Goal: Use online tool/utility: Use online tool/utility

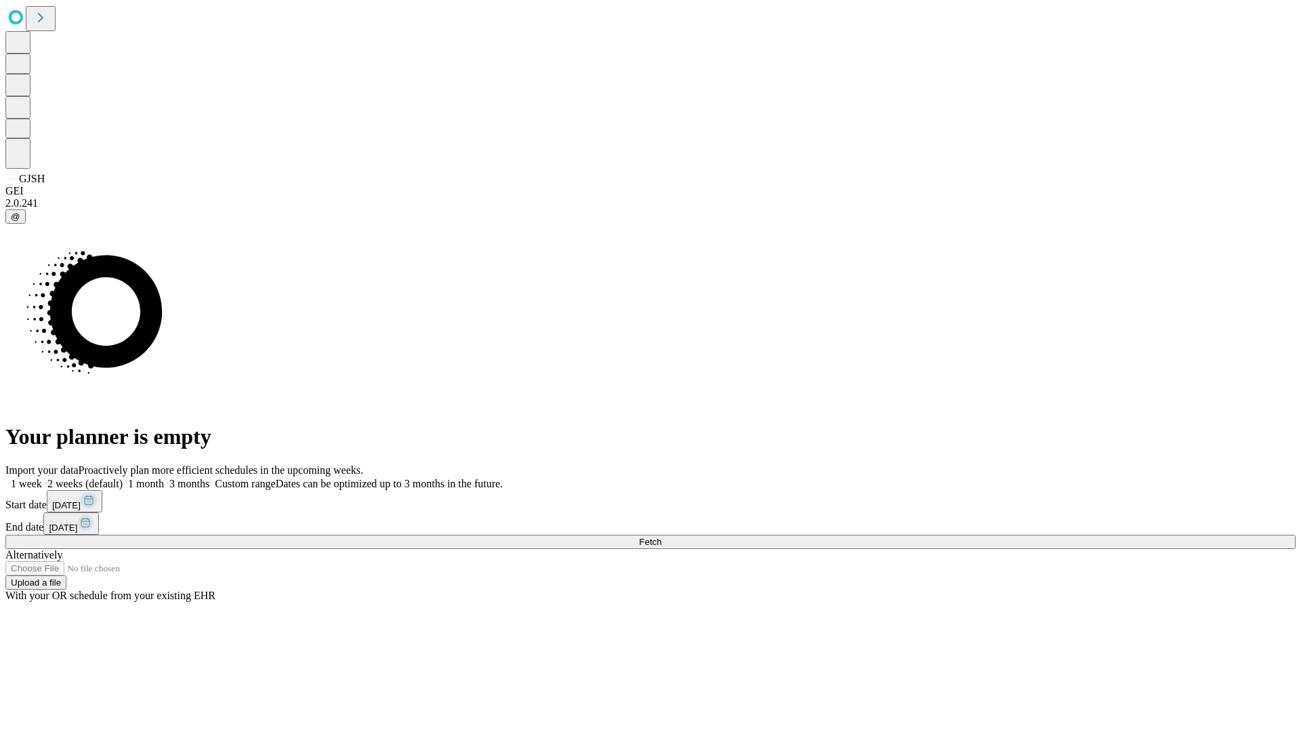
click at [164, 478] on label "1 month" at bounding box center [143, 484] width 41 height 12
click at [661, 537] on span "Fetch" at bounding box center [650, 542] width 22 height 10
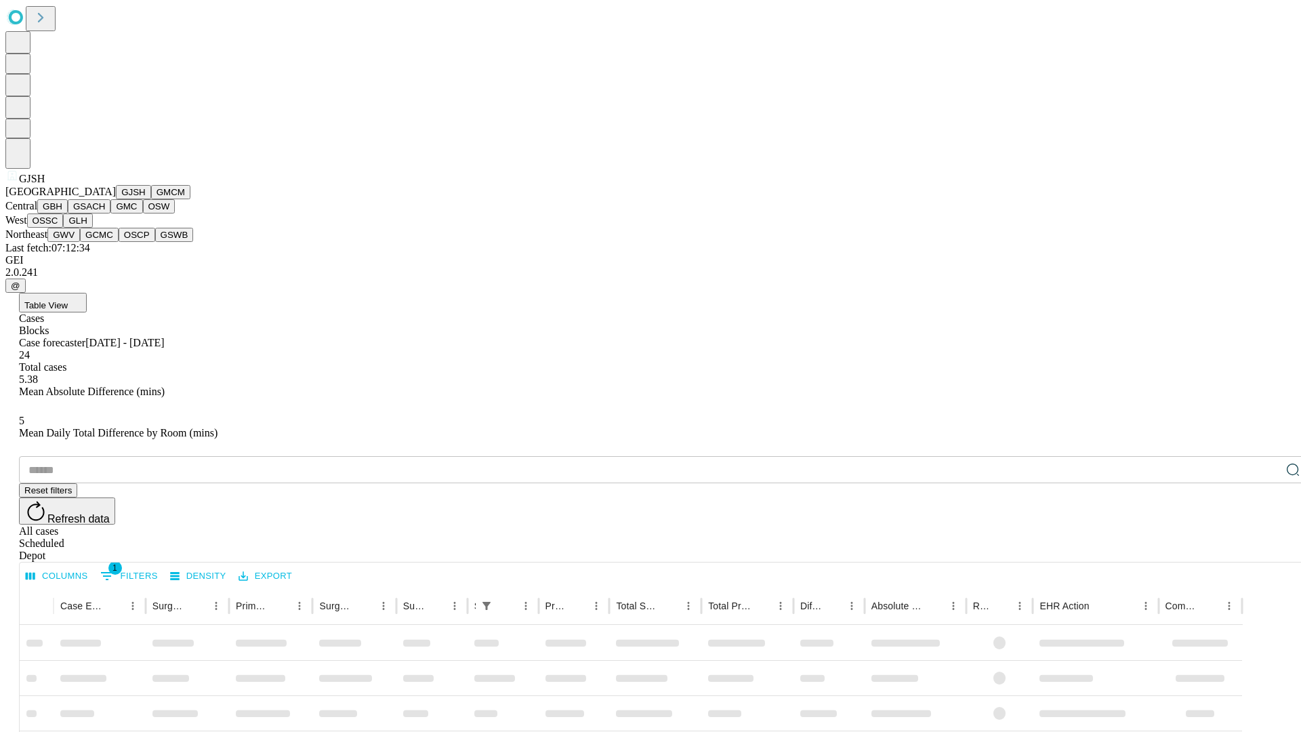
click at [151, 199] on button "GMCM" at bounding box center [170, 192] width 39 height 14
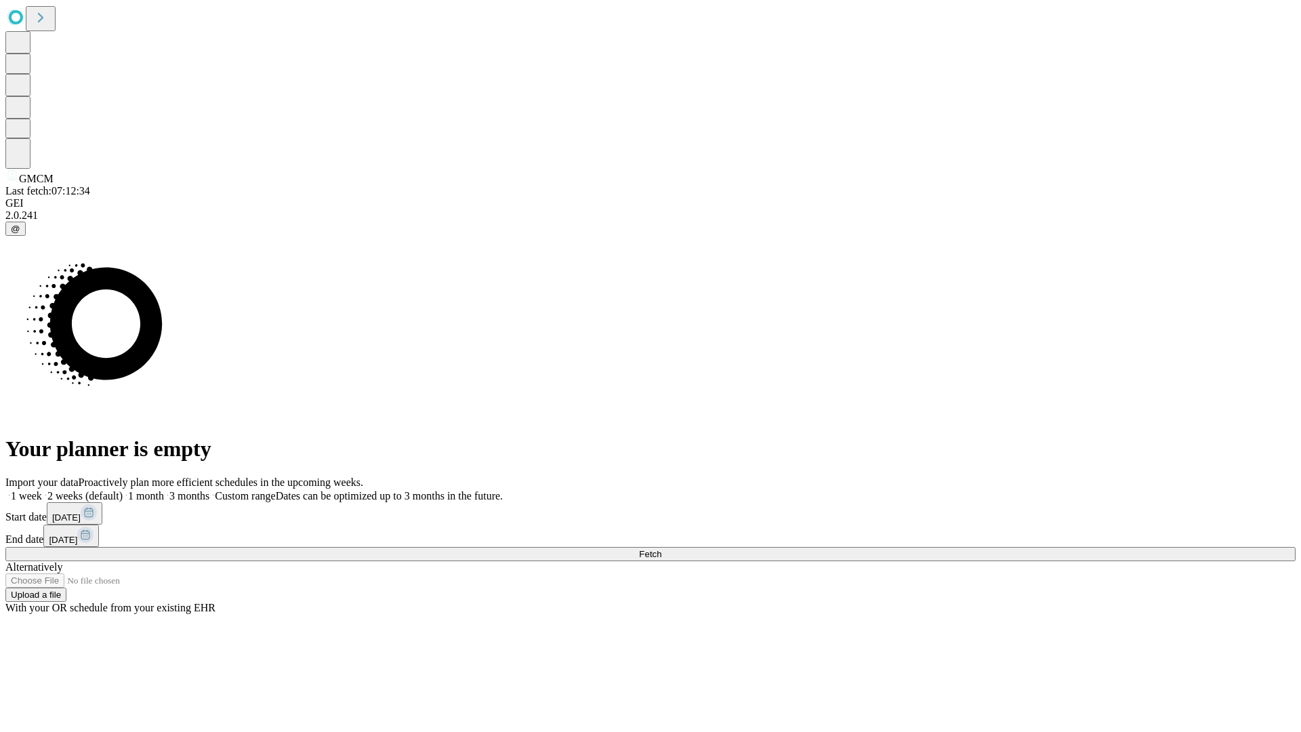
click at [164, 490] on label "1 month" at bounding box center [143, 496] width 41 height 12
click at [661, 549] on span "Fetch" at bounding box center [650, 554] width 22 height 10
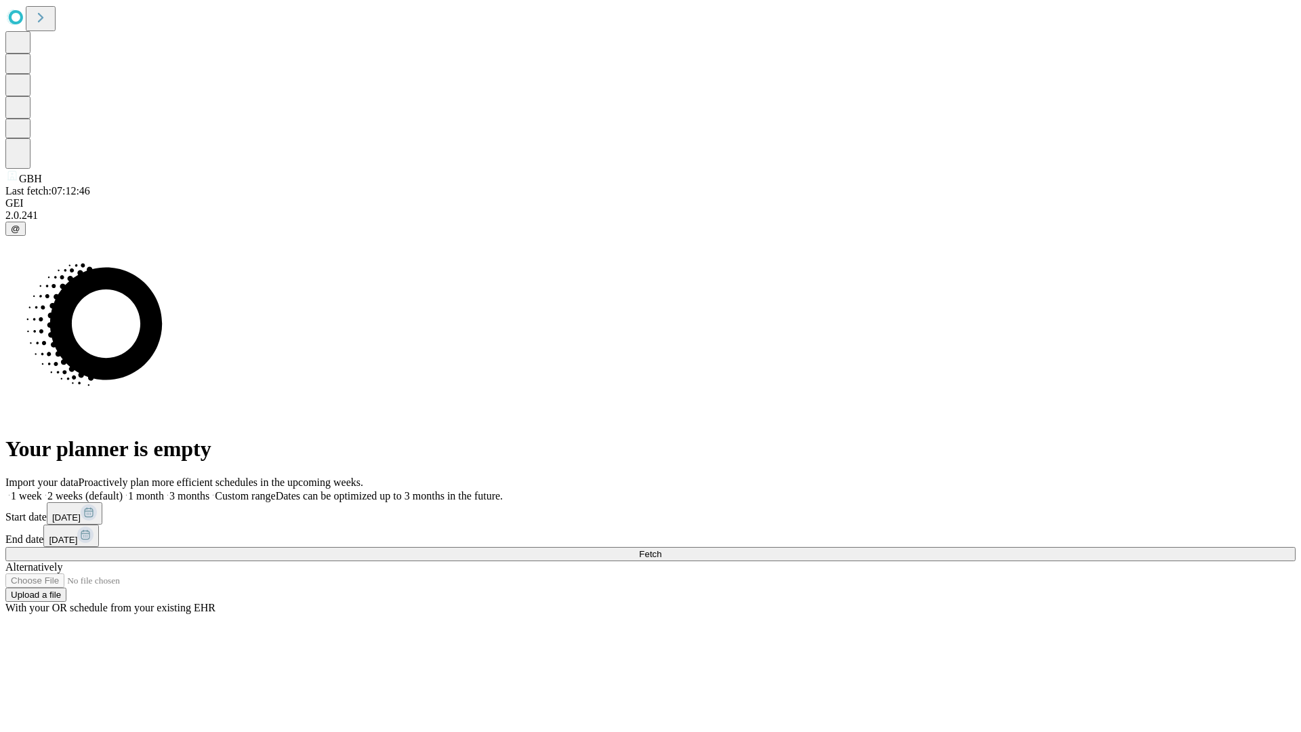
click at [164, 490] on label "1 month" at bounding box center [143, 496] width 41 height 12
click at [661, 549] on span "Fetch" at bounding box center [650, 554] width 22 height 10
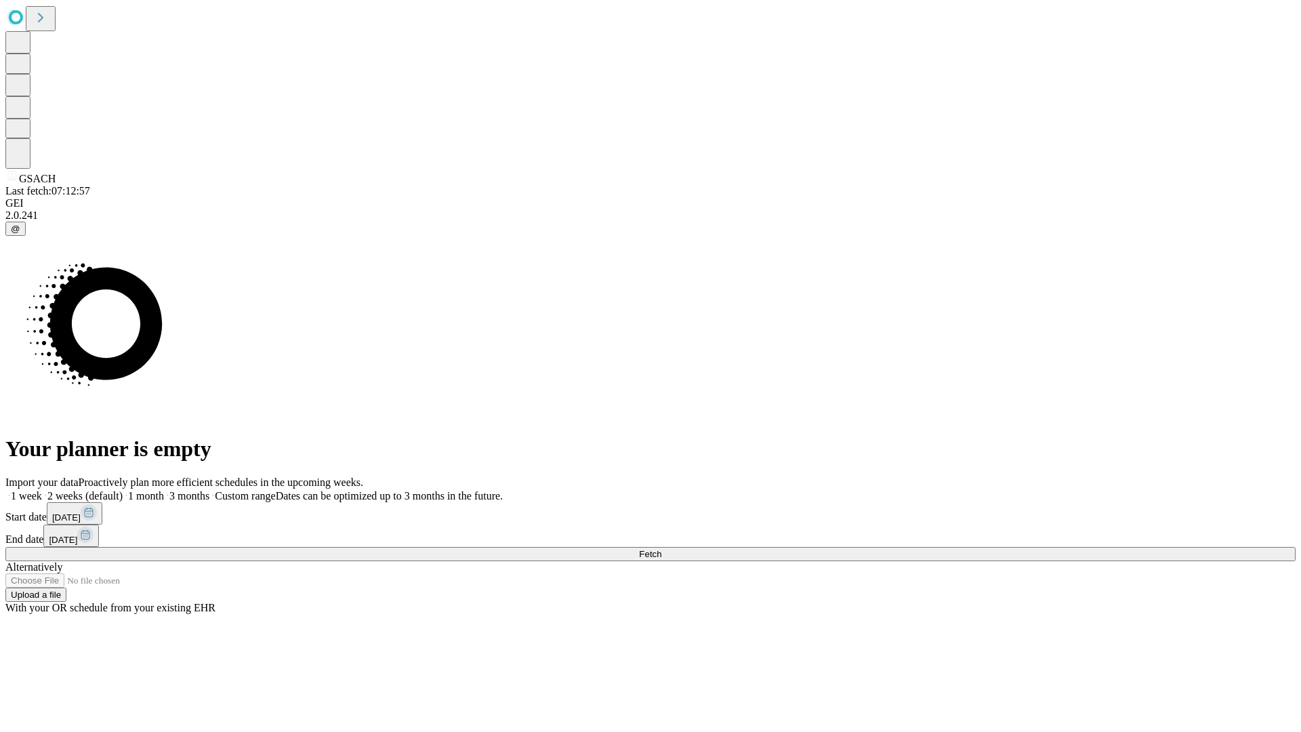
click at [164, 490] on label "1 month" at bounding box center [143, 496] width 41 height 12
click at [661, 549] on span "Fetch" at bounding box center [650, 554] width 22 height 10
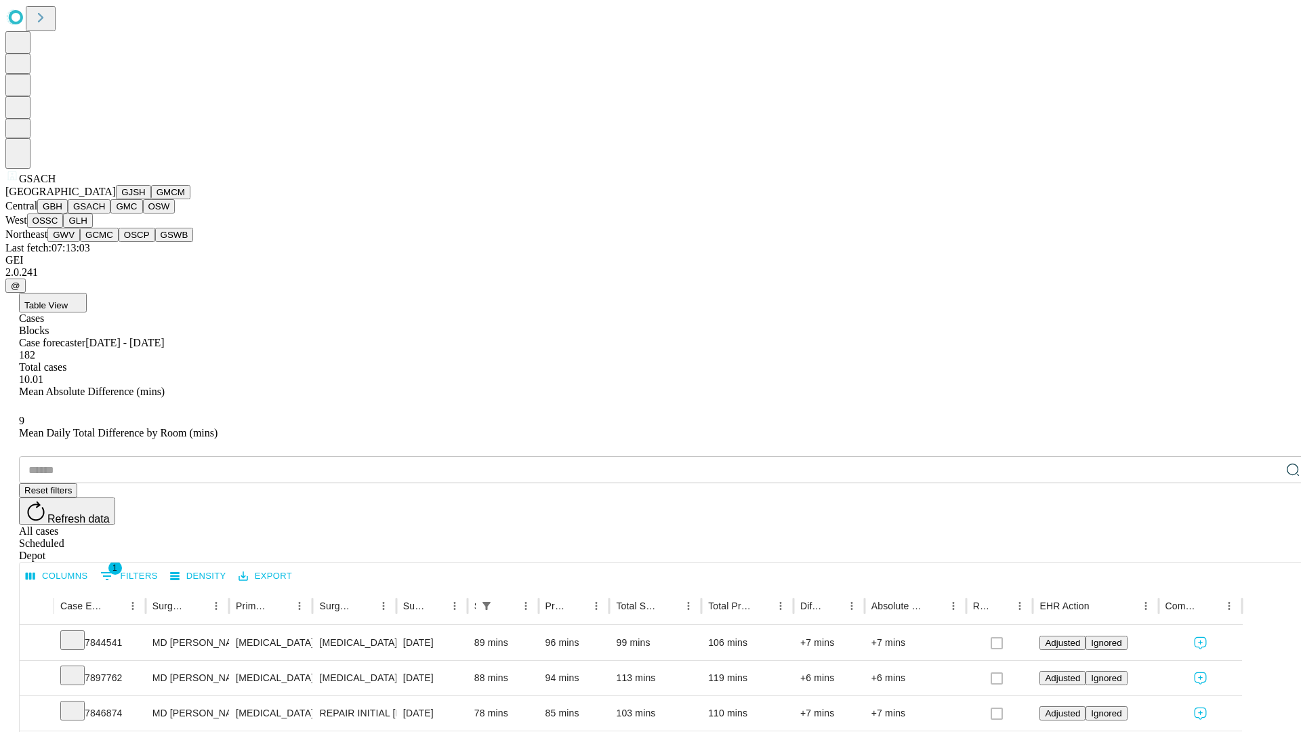
click at [110, 213] on button "GMC" at bounding box center [126, 206] width 32 height 14
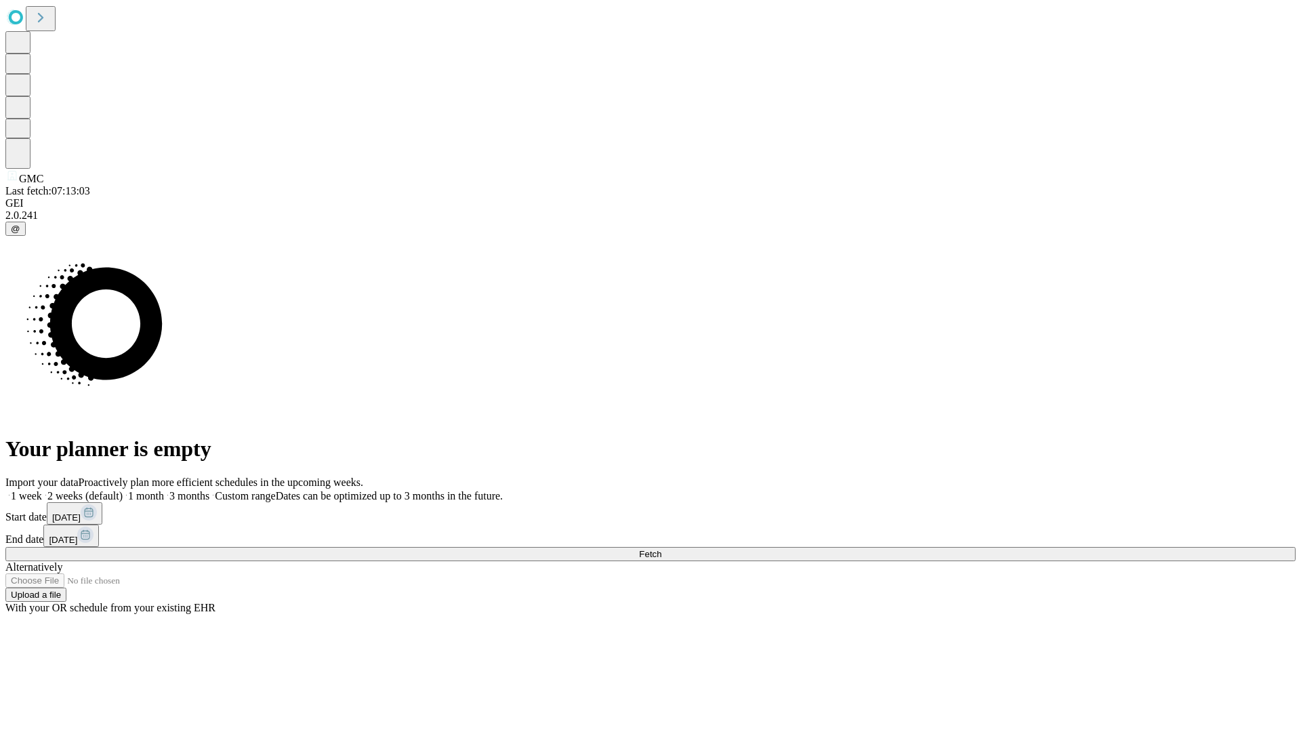
click at [164, 490] on label "1 month" at bounding box center [143, 496] width 41 height 12
click at [661, 549] on span "Fetch" at bounding box center [650, 554] width 22 height 10
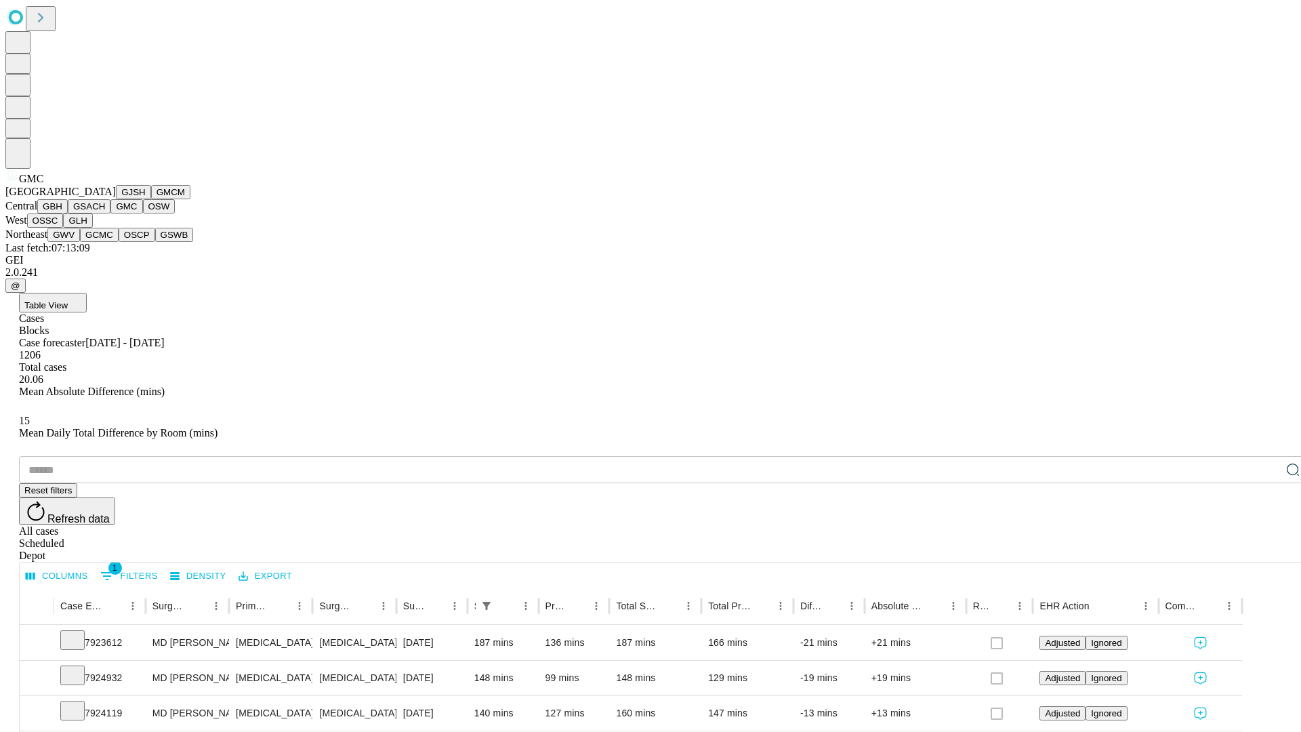
click at [143, 213] on button "OSW" at bounding box center [159, 206] width 33 height 14
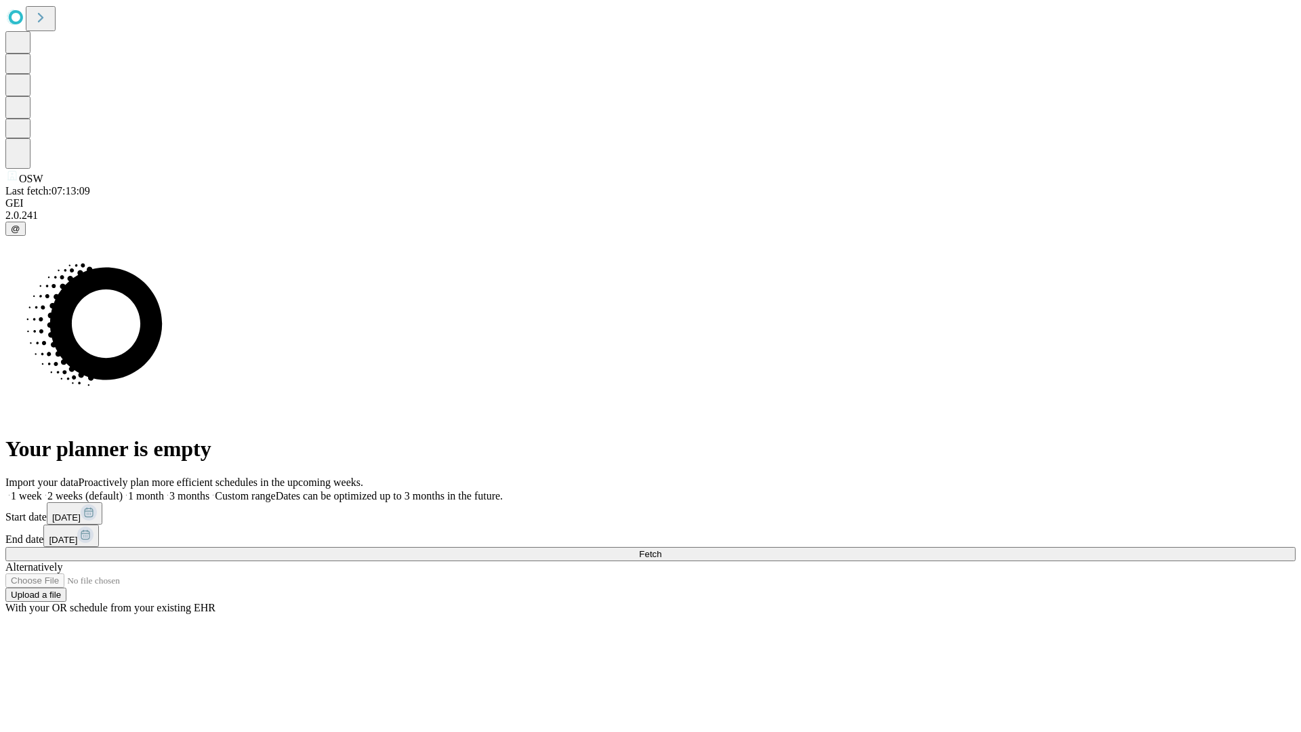
click at [164, 490] on label "1 month" at bounding box center [143, 496] width 41 height 12
click at [661, 549] on span "Fetch" at bounding box center [650, 554] width 22 height 10
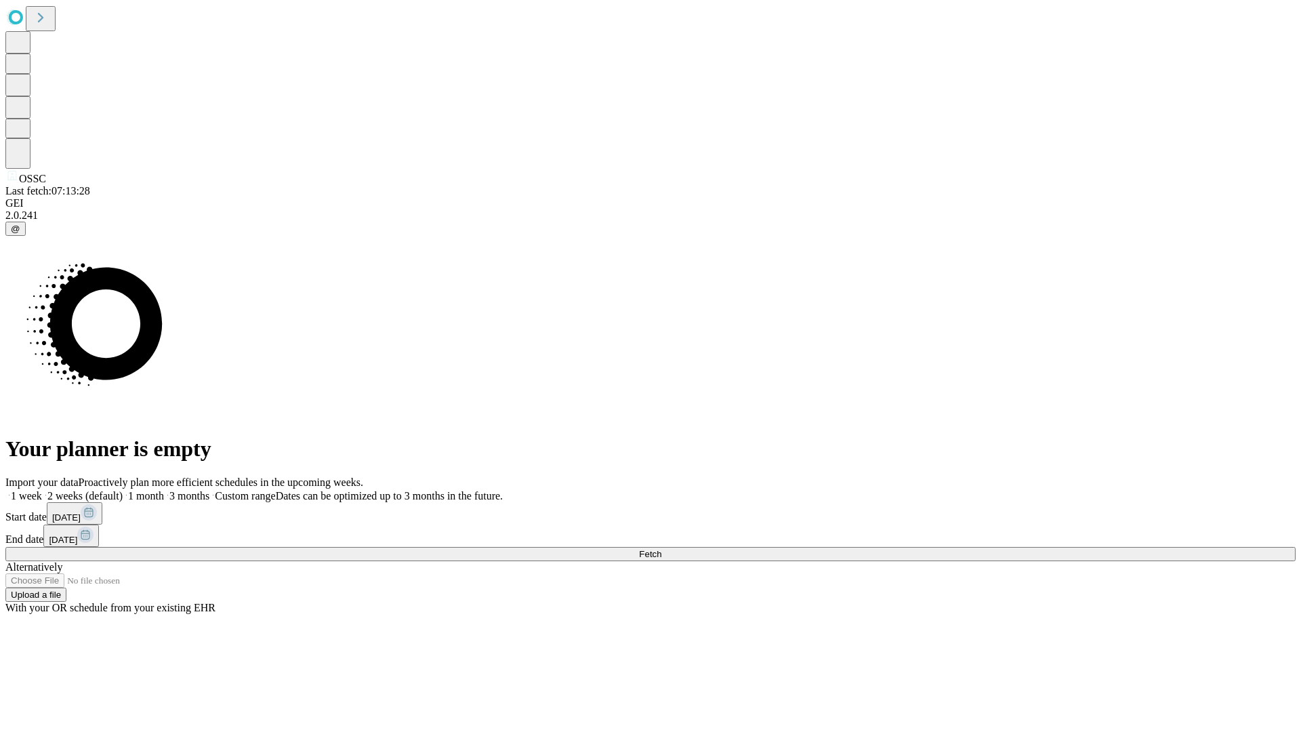
click at [661, 549] on span "Fetch" at bounding box center [650, 554] width 22 height 10
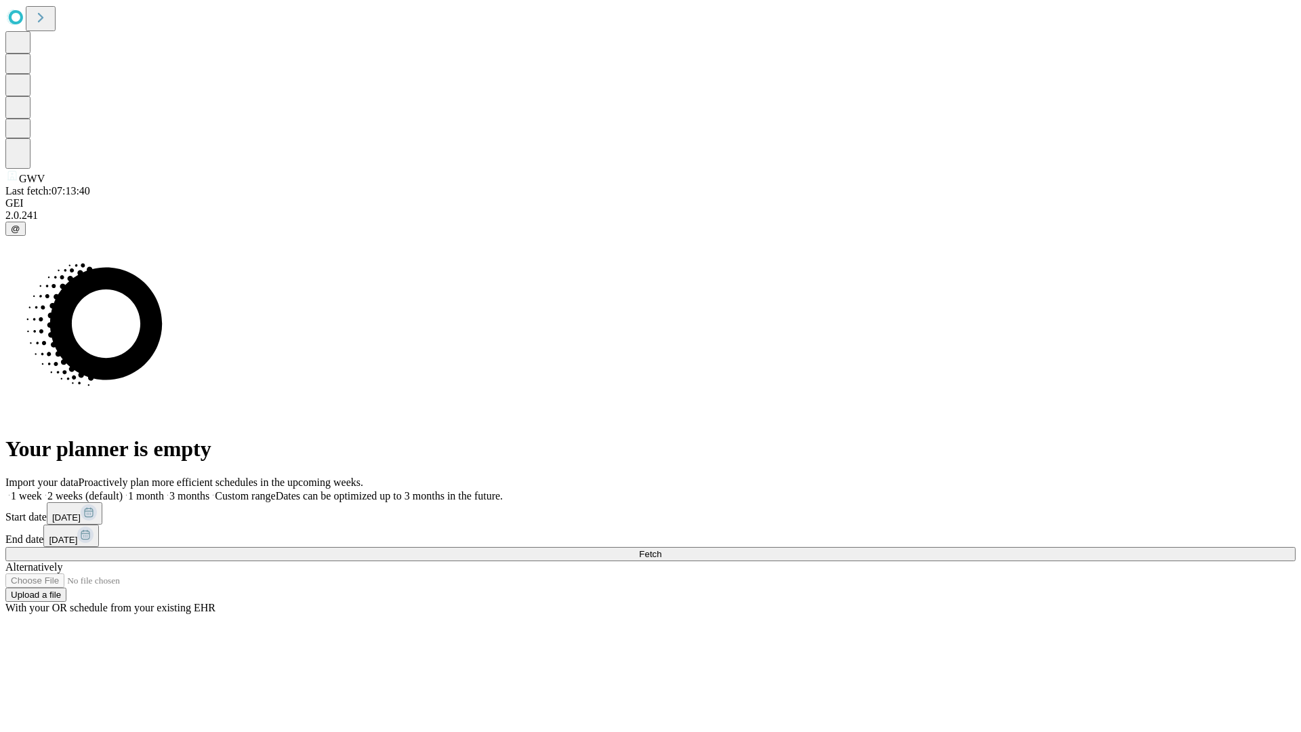
click at [164, 490] on label "1 month" at bounding box center [143, 496] width 41 height 12
click at [661, 549] on span "Fetch" at bounding box center [650, 554] width 22 height 10
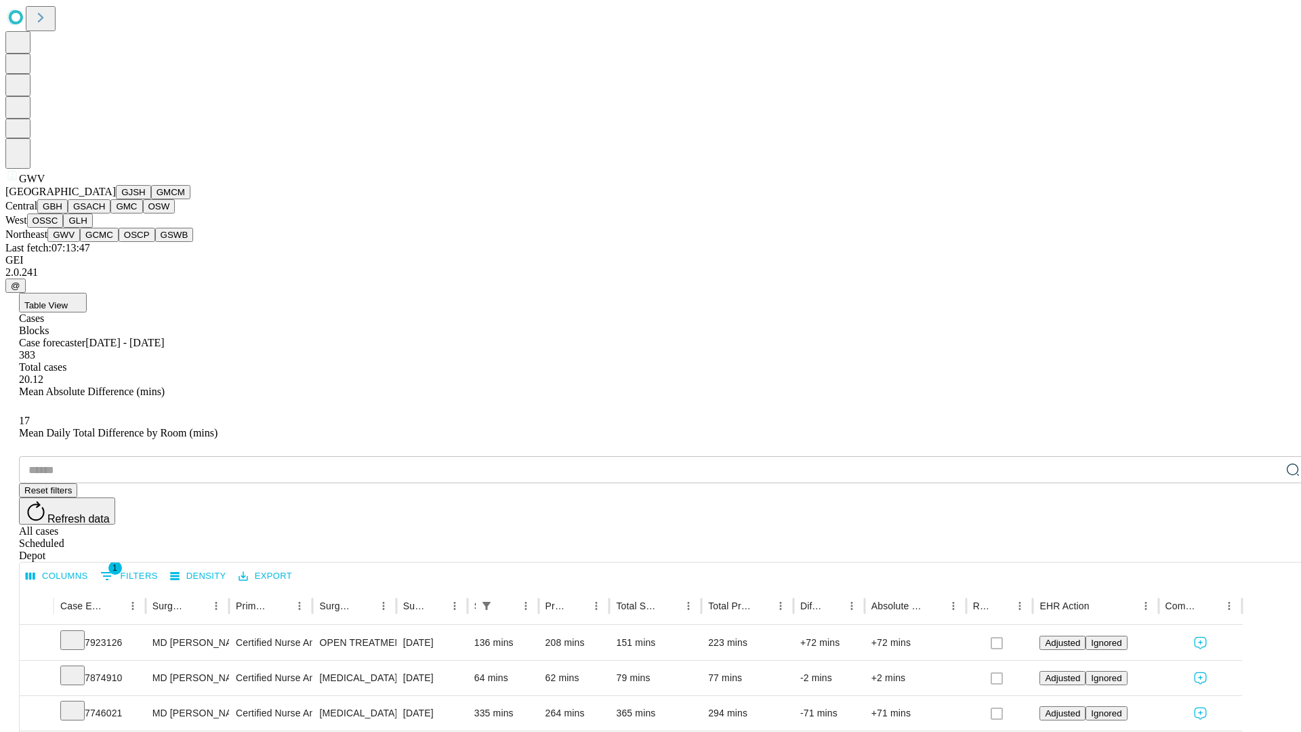
click at [105, 242] on button "GCMC" at bounding box center [99, 235] width 39 height 14
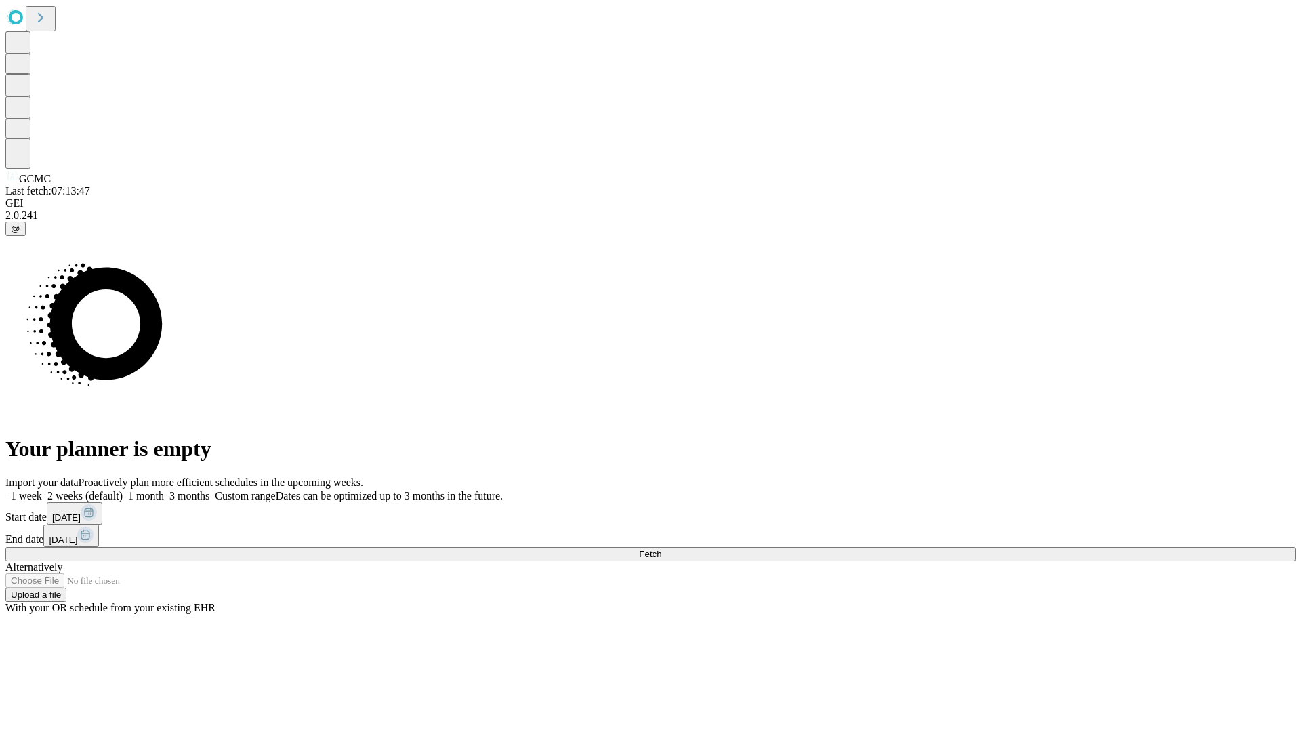
click at [164, 490] on label "1 month" at bounding box center [143, 496] width 41 height 12
click at [661, 549] on span "Fetch" at bounding box center [650, 554] width 22 height 10
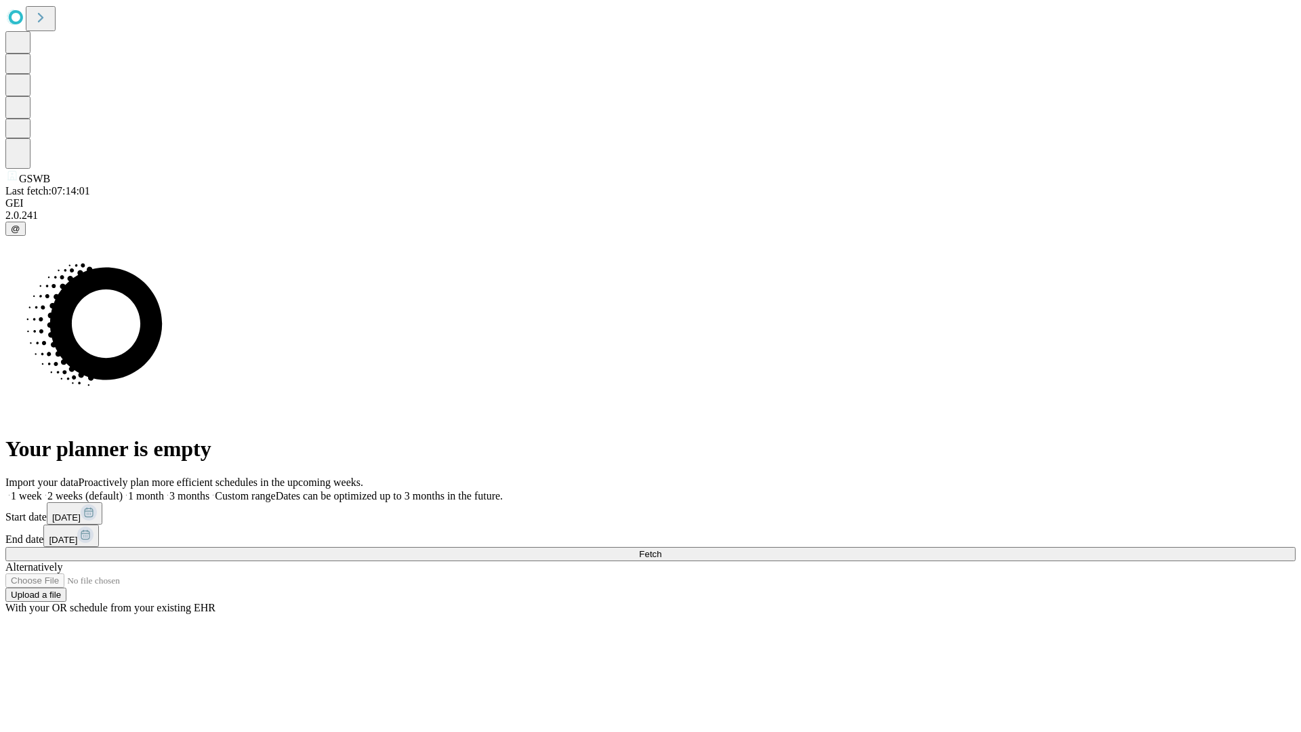
click at [164, 490] on label "1 month" at bounding box center [143, 496] width 41 height 12
click at [661, 549] on span "Fetch" at bounding box center [650, 554] width 22 height 10
